Goal: Book appointment/travel/reservation

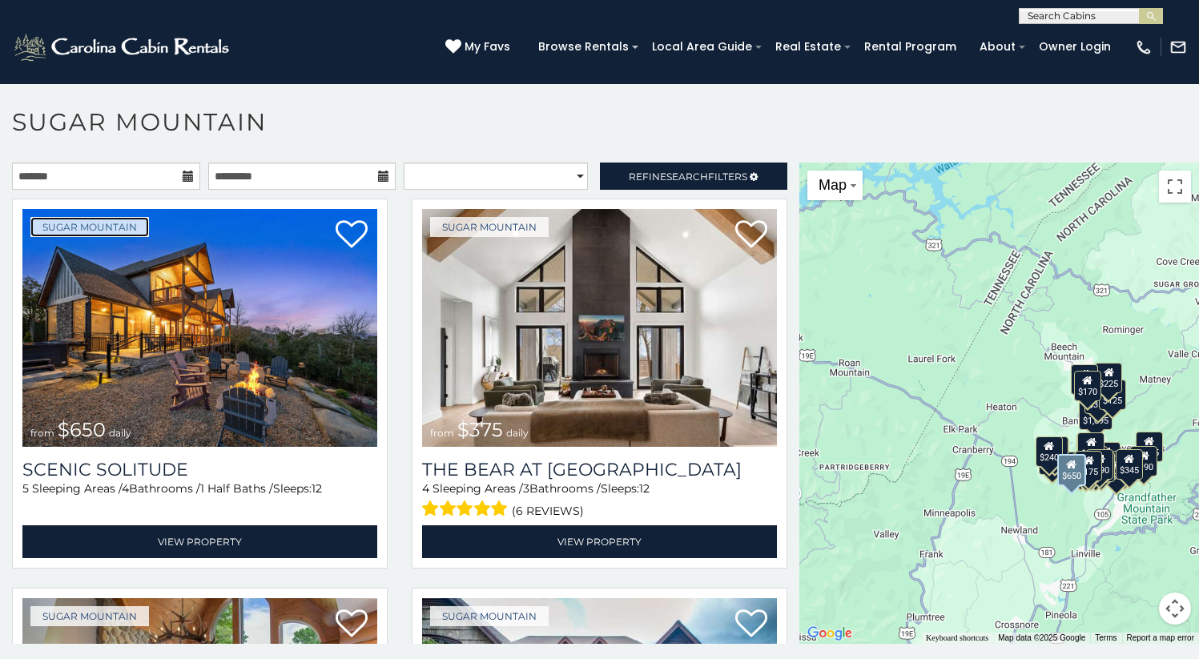
click at [139, 220] on link "Sugar Mountain" at bounding box center [89, 227] width 119 height 20
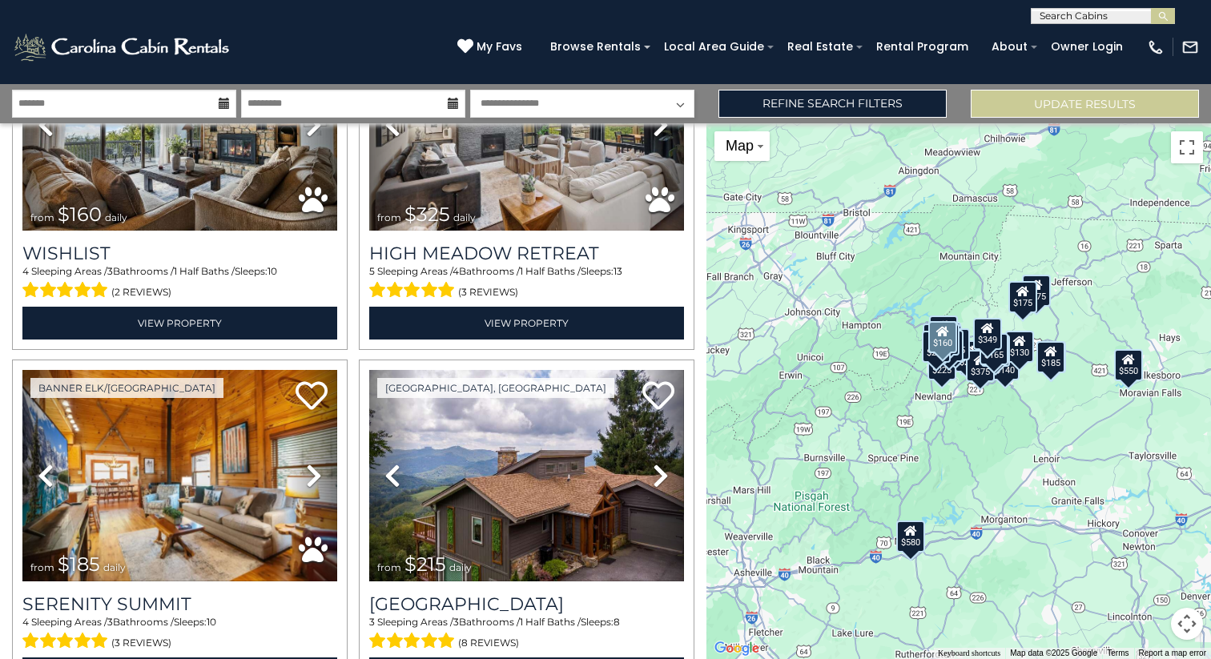
scroll to position [3109, 0]
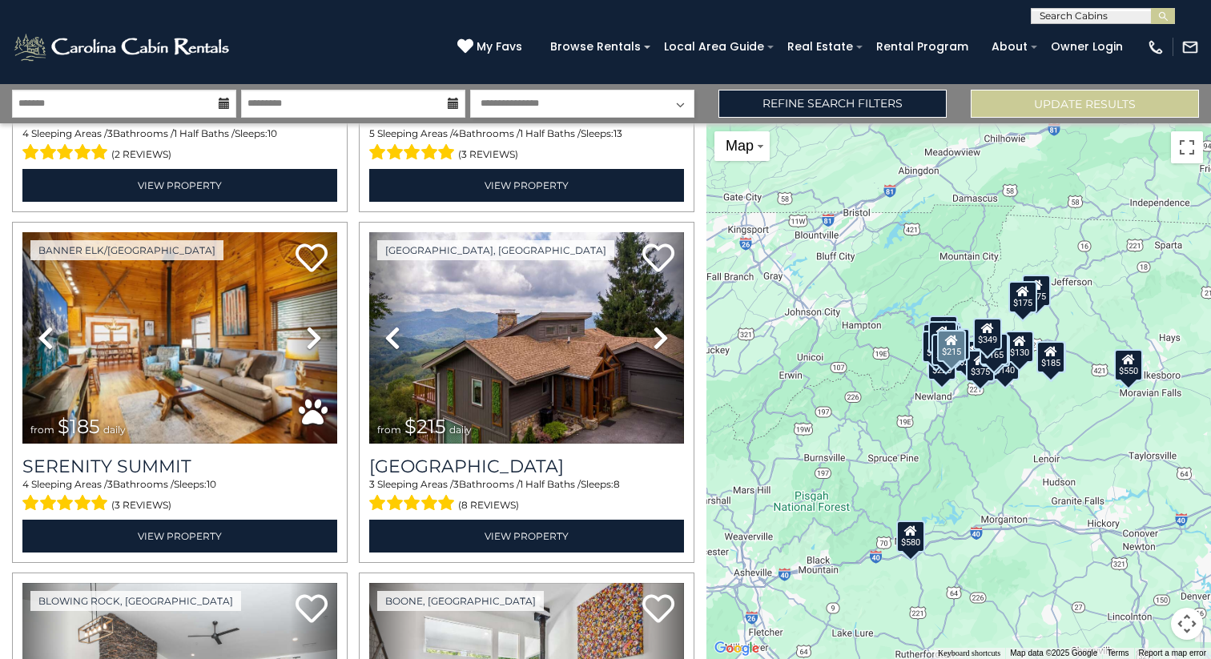
click at [369, 232] on link "Previous" at bounding box center [392, 337] width 47 height 211
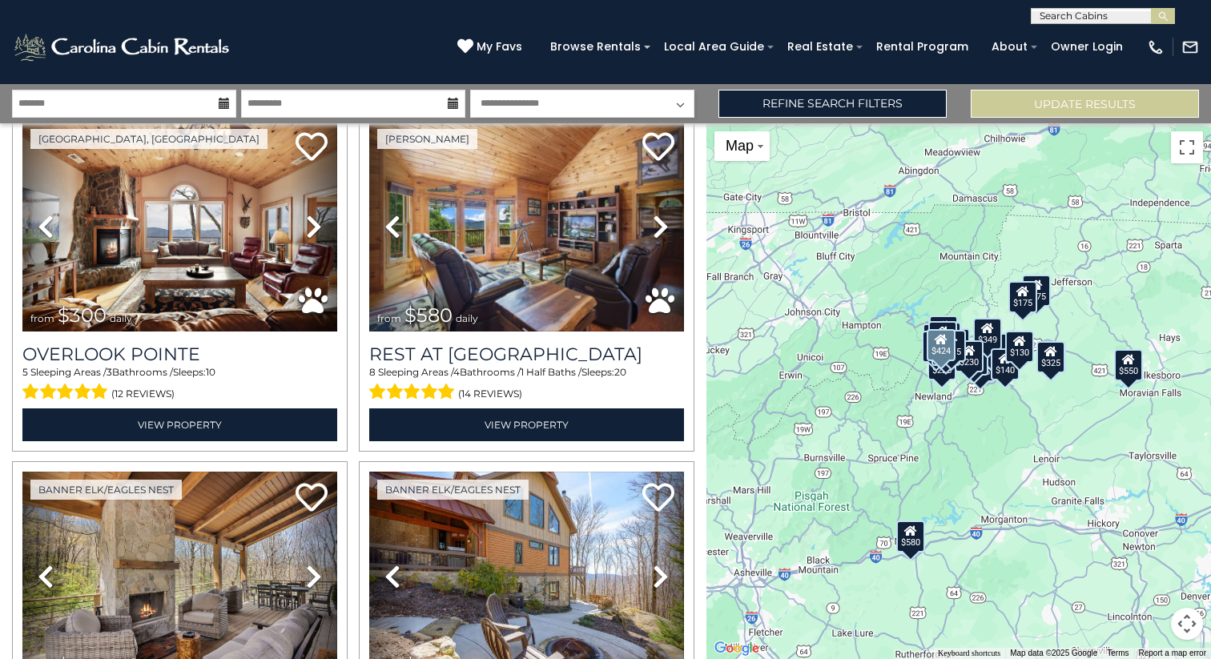
scroll to position [614, 0]
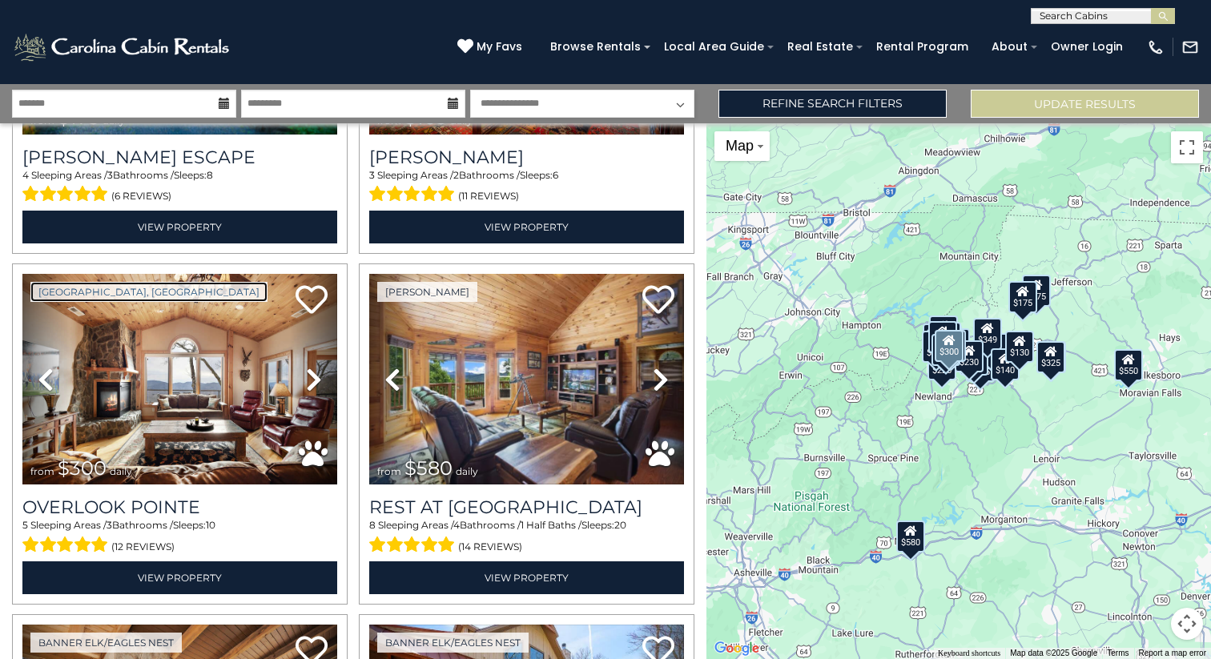
click at [92, 294] on link "[GEOGRAPHIC_DATA], [GEOGRAPHIC_DATA]" at bounding box center [148, 292] width 237 height 20
